Goal: Information Seeking & Learning: Learn about a topic

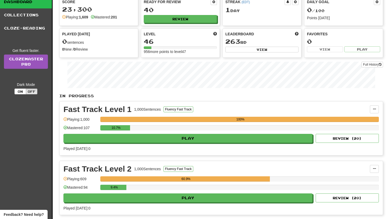
scroll to position [59, 0]
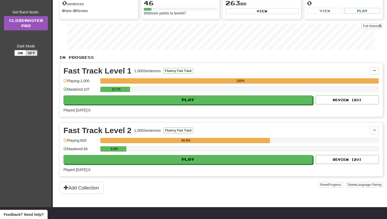
click at [177, 164] on div "Fast Track Level 2 1,000 Sentences Fluency Fast Track Manage Sentences Unpin fr…" at bounding box center [222, 150] width 324 height 54
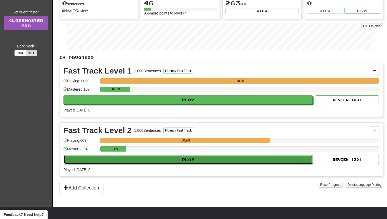
click at [177, 160] on button "Play" at bounding box center [188, 159] width 249 height 9
select select "**"
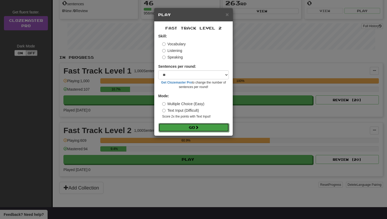
click at [194, 131] on button "Go" at bounding box center [194, 127] width 71 height 9
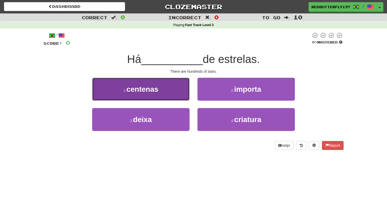
click at [164, 90] on button "1 . centenas" at bounding box center [140, 89] width 97 height 23
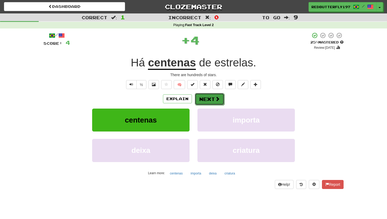
click at [208, 99] on button "Next" at bounding box center [210, 99] width 30 height 12
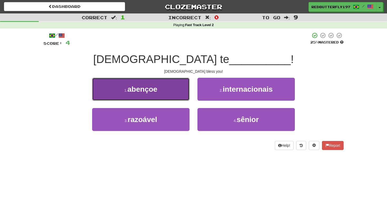
click at [159, 91] on button "1 . abençoe" at bounding box center [140, 89] width 97 height 23
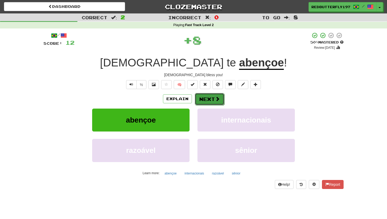
click at [211, 96] on button "Next" at bounding box center [210, 99] width 30 height 12
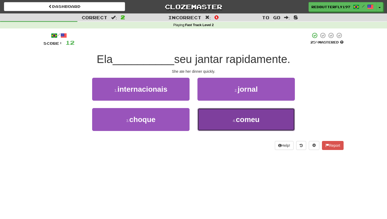
click at [221, 114] on button "4 . comeu" at bounding box center [246, 119] width 97 height 23
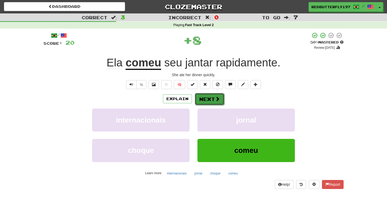
click at [209, 94] on button "Next" at bounding box center [210, 99] width 30 height 12
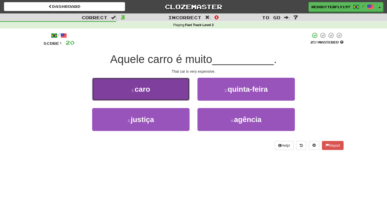
click at [172, 89] on button "1 . caro" at bounding box center [140, 89] width 97 height 23
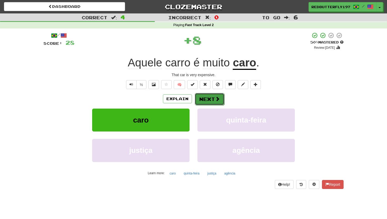
click at [207, 99] on button "Next" at bounding box center [210, 99] width 30 height 12
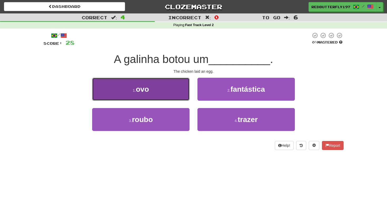
click at [169, 90] on button "1 . ovo" at bounding box center [140, 89] width 97 height 23
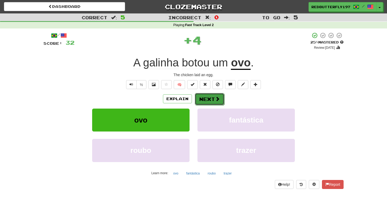
click at [203, 99] on button "Next" at bounding box center [210, 99] width 30 height 12
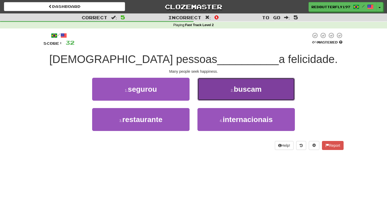
click at [218, 96] on button "2 . buscam" at bounding box center [246, 89] width 97 height 23
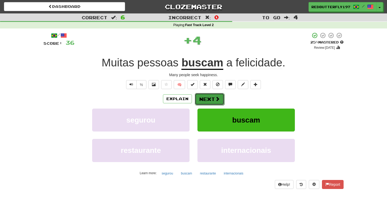
click at [217, 98] on span at bounding box center [217, 98] width 5 height 5
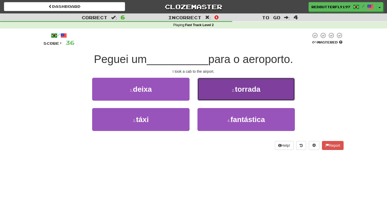
click at [217, 89] on button "2 . torrada" at bounding box center [246, 89] width 97 height 23
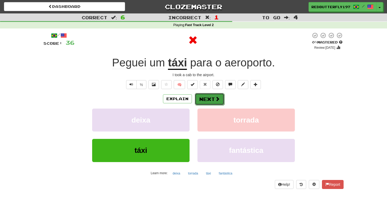
click at [213, 94] on button "Next" at bounding box center [210, 99] width 30 height 12
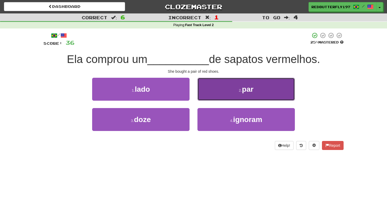
click at [228, 93] on button "2 . par" at bounding box center [246, 89] width 97 height 23
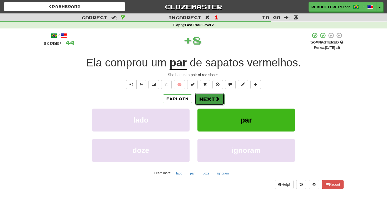
click at [218, 96] on button "Next" at bounding box center [210, 99] width 30 height 12
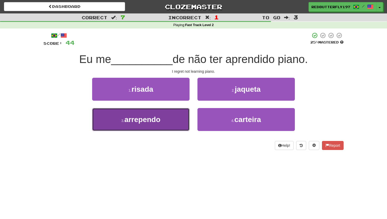
click at [178, 116] on button "3 . arrependo" at bounding box center [140, 119] width 97 height 23
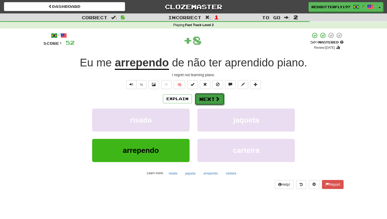
click at [208, 103] on button "Next" at bounding box center [210, 99] width 30 height 12
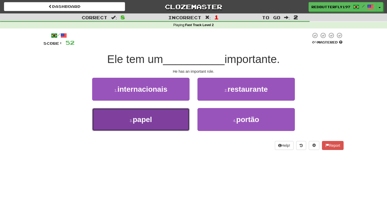
click at [173, 120] on button "3 . papel" at bounding box center [140, 119] width 97 height 23
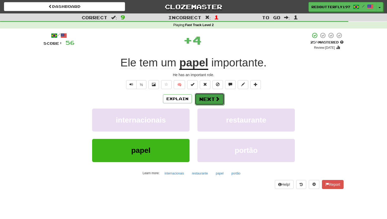
click at [203, 102] on button "Next" at bounding box center [210, 99] width 30 height 12
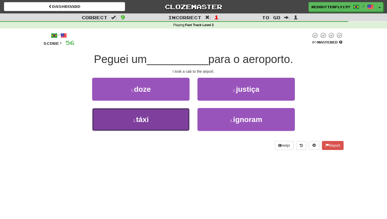
click at [180, 113] on button "3 . táxi" at bounding box center [140, 119] width 97 height 23
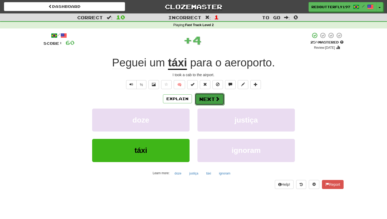
click at [205, 97] on button "Next" at bounding box center [210, 99] width 30 height 12
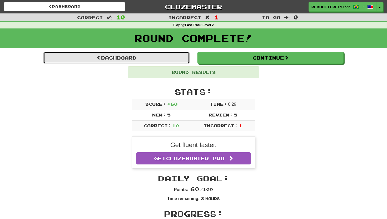
click at [168, 61] on link "Dashboard" at bounding box center [116, 58] width 146 height 12
